Goal: Obtain resource: Obtain resource

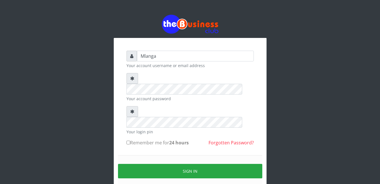
click at [64, 113] on div "Mlanga Your account username or email address Your account password Your login …" at bounding box center [190, 112] width 322 height 225
click at [63, 131] on div "Mlanga Your account username or email address Your account password Your login …" at bounding box center [190, 112] width 322 height 225
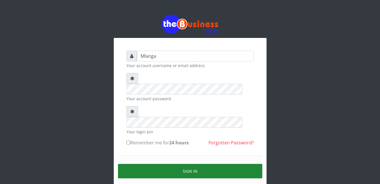
click at [190, 164] on button "Sign in" at bounding box center [190, 171] width 144 height 14
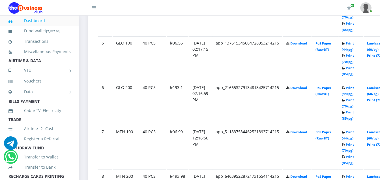
scroll to position [498, 0]
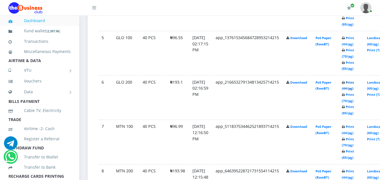
click at [354, 83] on link "Print (44/pg)" at bounding box center [348, 85] width 12 height 10
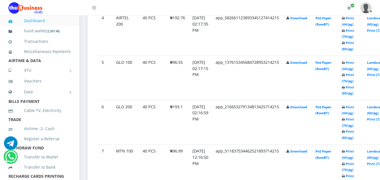
scroll to position [498, 0]
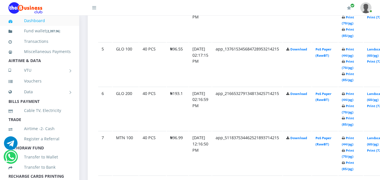
scroll to position [498, 0]
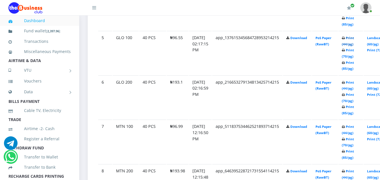
click at [354, 38] on link "Print (44/pg)" at bounding box center [348, 41] width 12 height 10
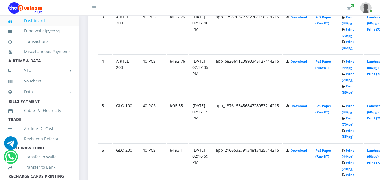
scroll to position [419, 0]
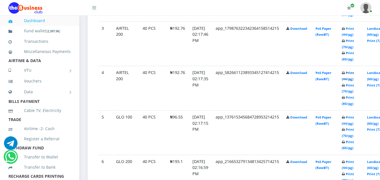
click at [354, 73] on link "Print (44/pg)" at bounding box center [348, 75] width 12 height 10
click at [354, 28] on link "Print (44/pg)" at bounding box center [348, 31] width 12 height 10
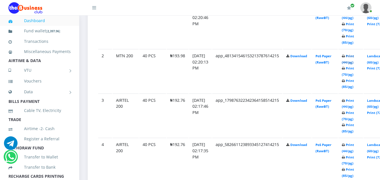
click at [354, 55] on link "Print (44/pg)" at bounding box center [348, 59] width 12 height 10
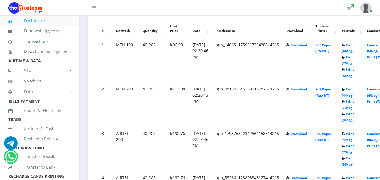
scroll to position [313, 0]
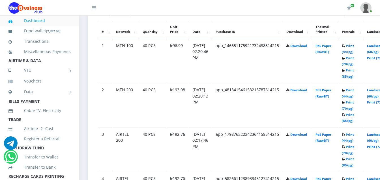
click at [354, 46] on link "Print (44/pg)" at bounding box center [348, 49] width 12 height 10
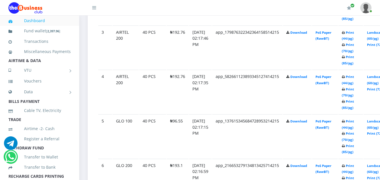
scroll to position [426, 0]
